Goal: Information Seeking & Learning: Learn about a topic

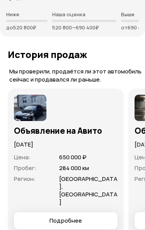
scroll to position [2529, 0]
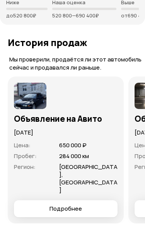
click at [54, 205] on span "Подробнее" at bounding box center [65, 209] width 32 height 8
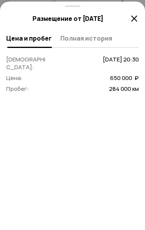
click at [80, 35] on span "Полная история" at bounding box center [86, 38] width 52 height 8
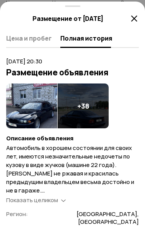
click at [83, 107] on h4 "+ 38" at bounding box center [83, 106] width 12 height 8
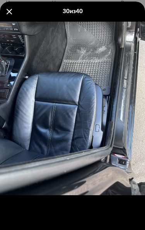
click at [48, 133] on div "Go to Slide 30" at bounding box center [72, 109] width 145 height 224
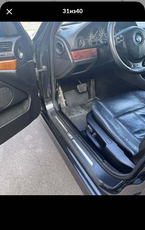
click at [63, 126] on div "Go to Slide 31" at bounding box center [72, 109] width 145 height 224
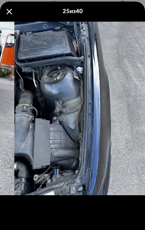
click at [44, 147] on div "Go to Slide 25" at bounding box center [86, 109] width 145 height 224
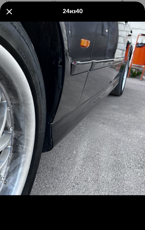
click at [32, 144] on div "Go to Slide 24" at bounding box center [72, 109] width 145 height 224
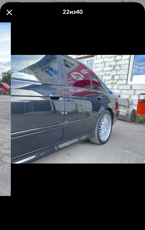
click at [41, 134] on div "Go to Slide 22" at bounding box center [83, 109] width 145 height 224
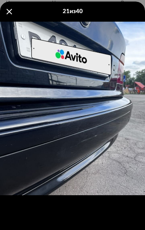
click at [40, 138] on div "Go to Slide 21" at bounding box center [72, 109] width 145 height 224
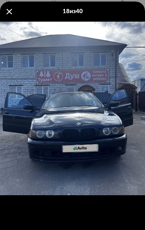
click at [45, 142] on div "Go to Slide 18" at bounding box center [72, 109] width 145 height 224
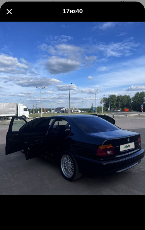
click at [42, 146] on div "Go to Slide 17" at bounding box center [72, 109] width 145 height 224
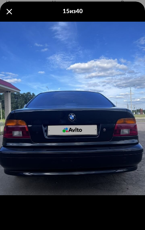
click at [9, 12] on span at bounding box center [9, 11] width 5 height 5
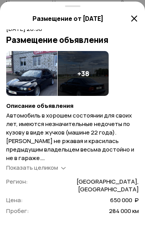
click at [37, 169] on span "Показать целиком" at bounding box center [32, 167] width 52 height 8
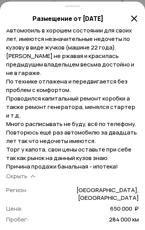
scroll to position [61, 0]
